Goal: Entertainment & Leisure: Consume media (video, audio)

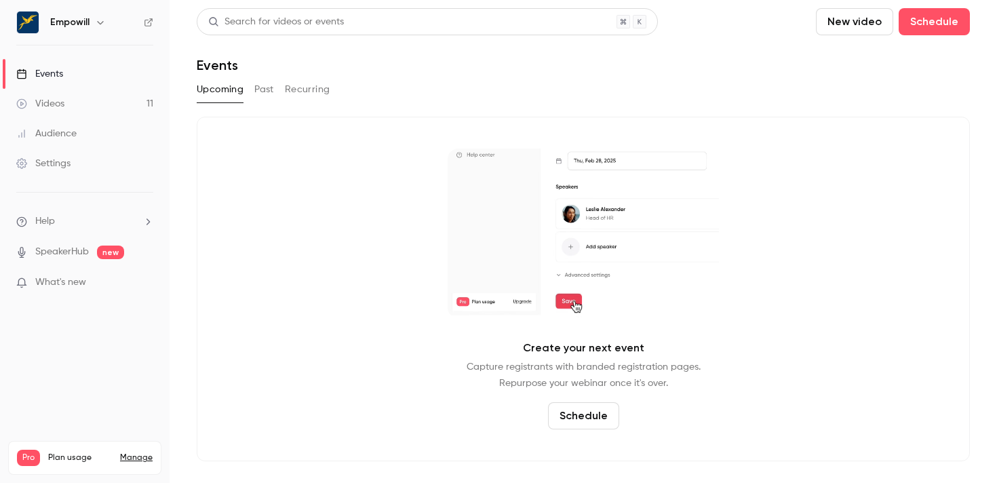
click at [262, 94] on button "Past" at bounding box center [264, 90] width 20 height 22
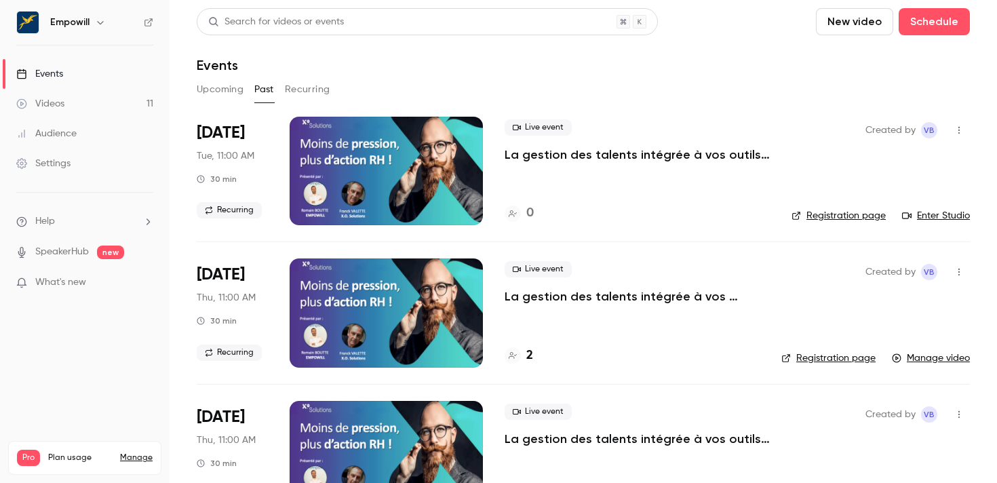
click at [74, 97] on link "Videos 11" at bounding box center [85, 104] width 170 height 30
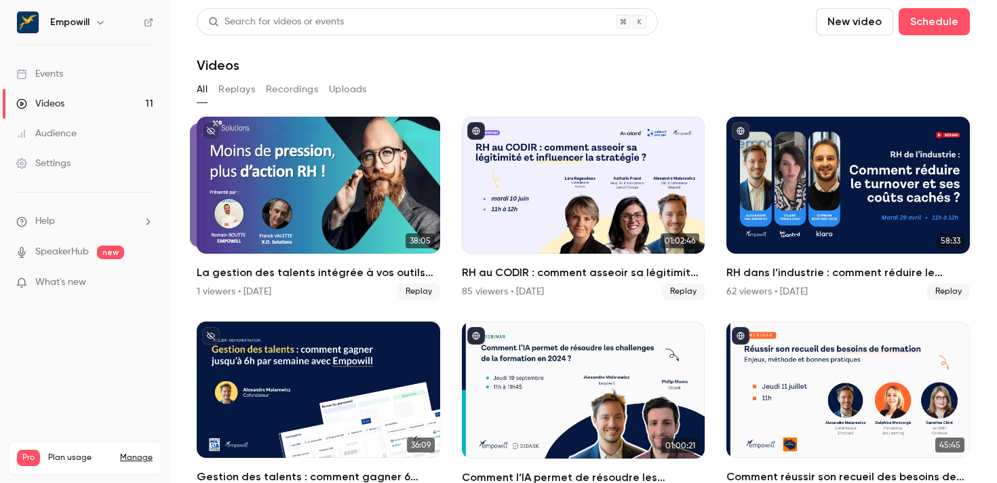
click at [244, 87] on button "Replays" at bounding box center [236, 90] width 37 height 22
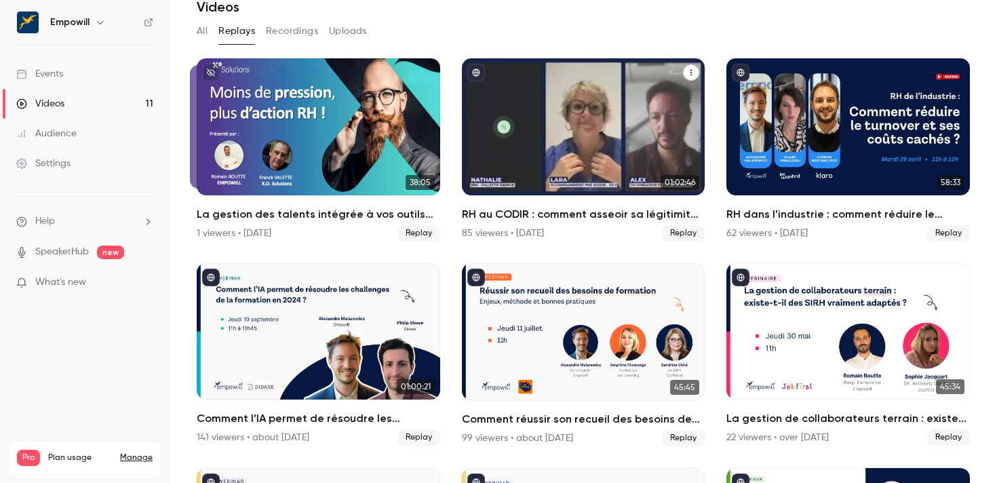
scroll to position [236, 0]
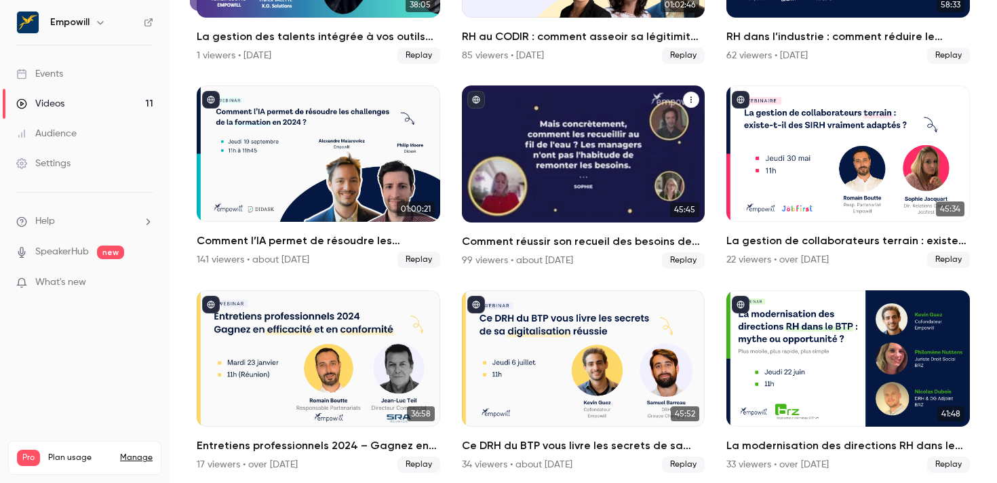
click at [683, 93] on button "Comment réussir son recueil des besoins de formation ? Enjeux, méthode et bonne…" at bounding box center [691, 100] width 16 height 16
click at [548, 237] on h2 "Comment réussir son recueil des besoins de formation ? Enjeux, méthode et bonne…" at bounding box center [583, 241] width 243 height 16
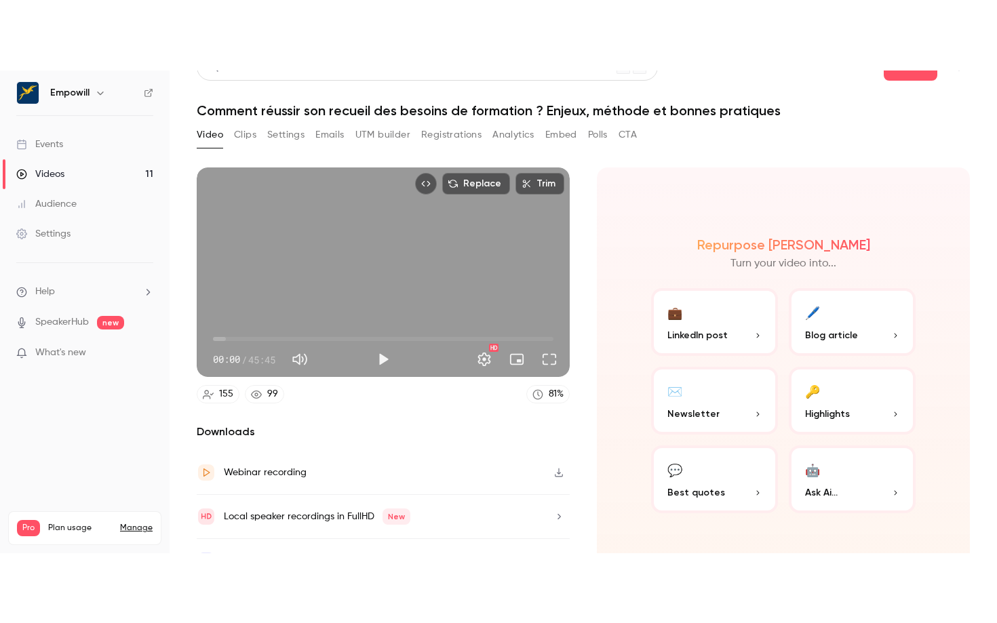
scroll to position [35, 0]
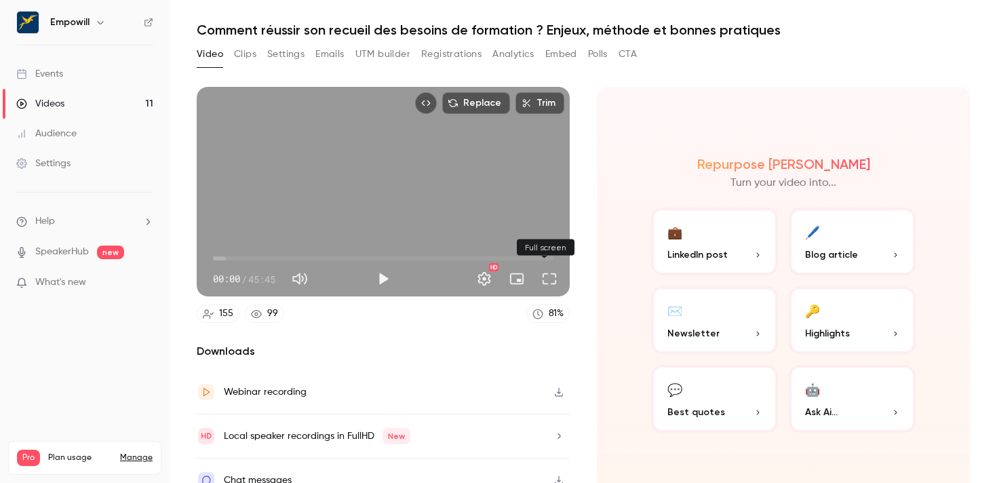
click at [551, 281] on button "Full screen" at bounding box center [549, 278] width 27 height 27
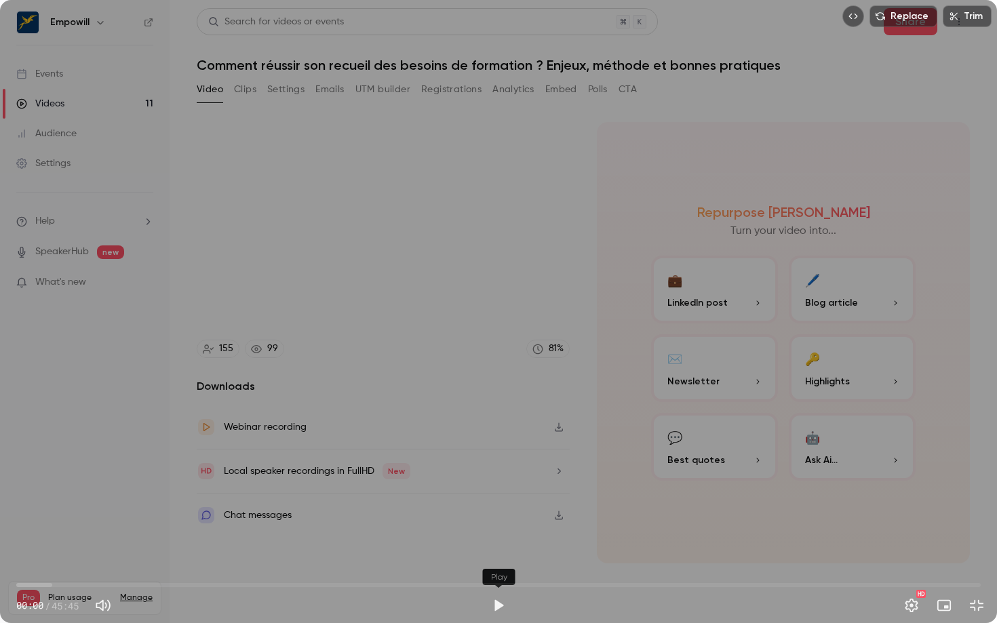
click at [493, 482] on button "Play" at bounding box center [498, 605] width 27 height 27
click at [504, 482] on button "Pause" at bounding box center [498, 605] width 27 height 27
type input "****"
click at [21, 482] on span "00:13" at bounding box center [21, 585] width 4 height 4
click at [516, 482] on div "00:13 00:13 / 45:45 HD" at bounding box center [498, 594] width 997 height 57
